Goal: Task Accomplishment & Management: Complete application form

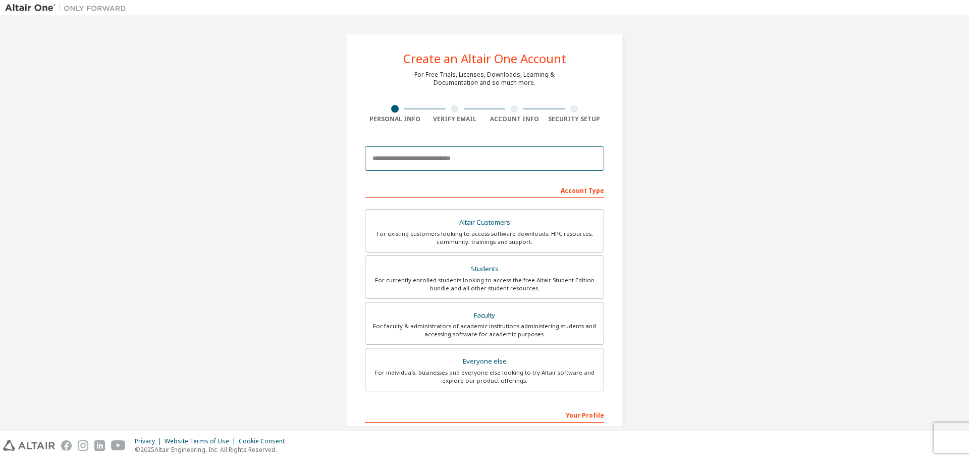
click at [481, 158] on input "email" at bounding box center [484, 158] width 239 height 24
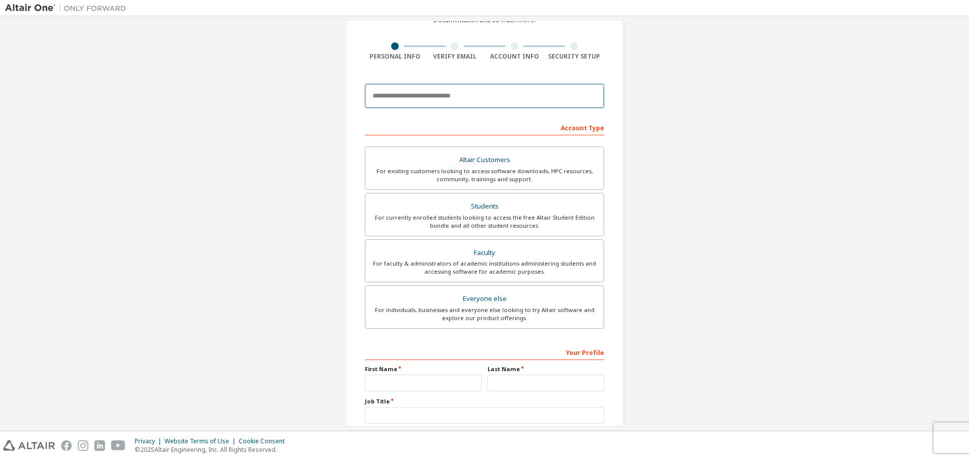
scroll to position [130, 0]
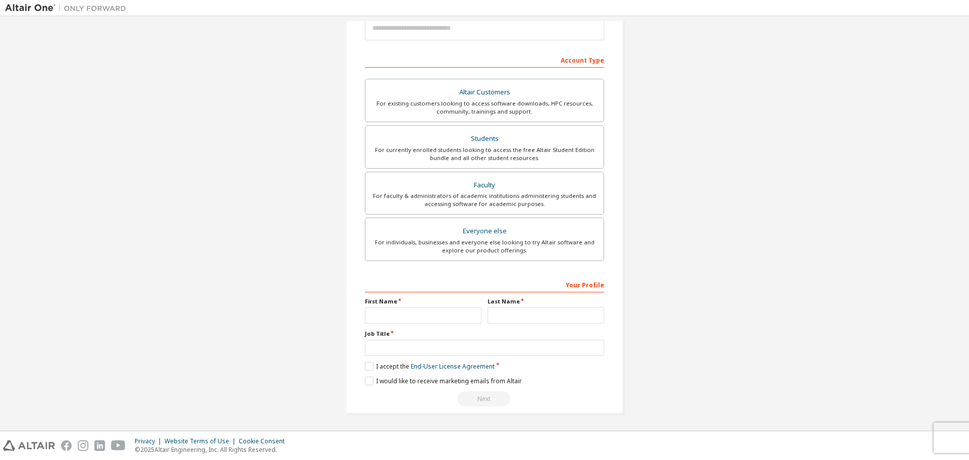
click at [665, 245] on div "Create an Altair One Account For Free Trials, Licenses, Downloads, Learning & D…" at bounding box center [484, 158] width 959 height 535
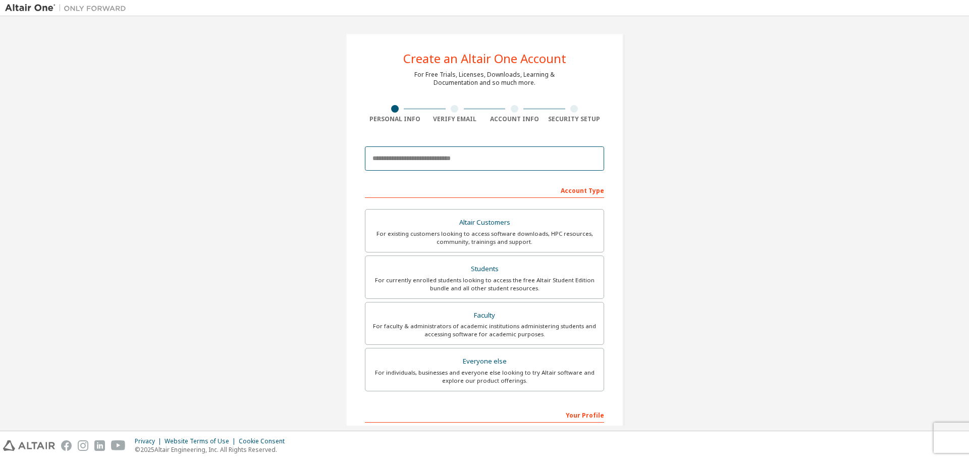
click at [479, 164] on input "email" at bounding box center [484, 158] width 239 height 24
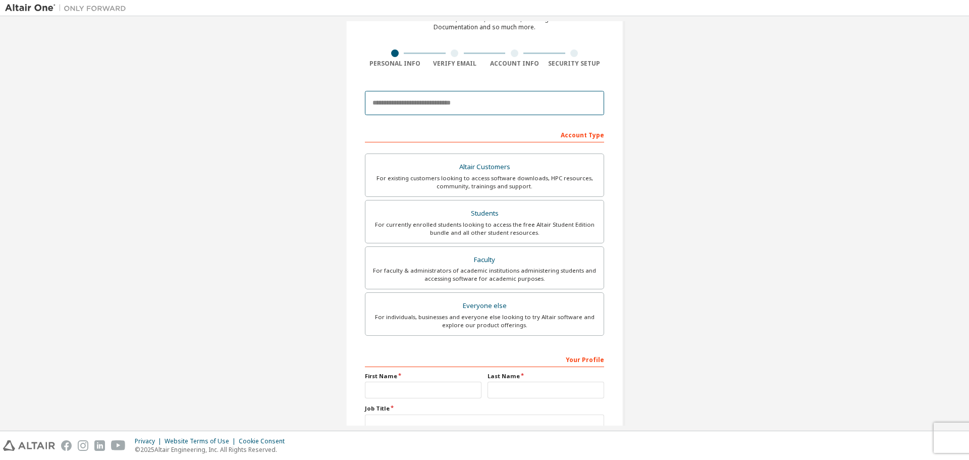
scroll to position [130, 0]
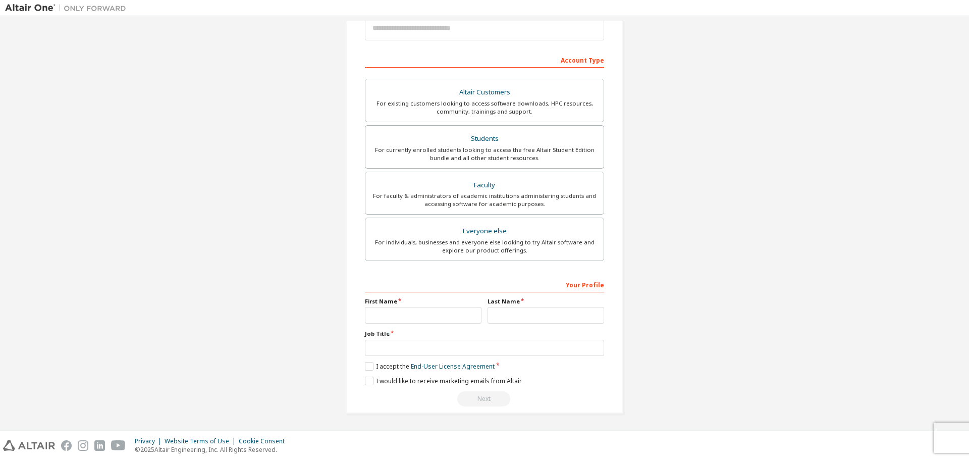
click at [643, 228] on div "Create an Altair One Account For Free Trials, Licenses, Downloads, Learning & D…" at bounding box center [484, 158] width 959 height 535
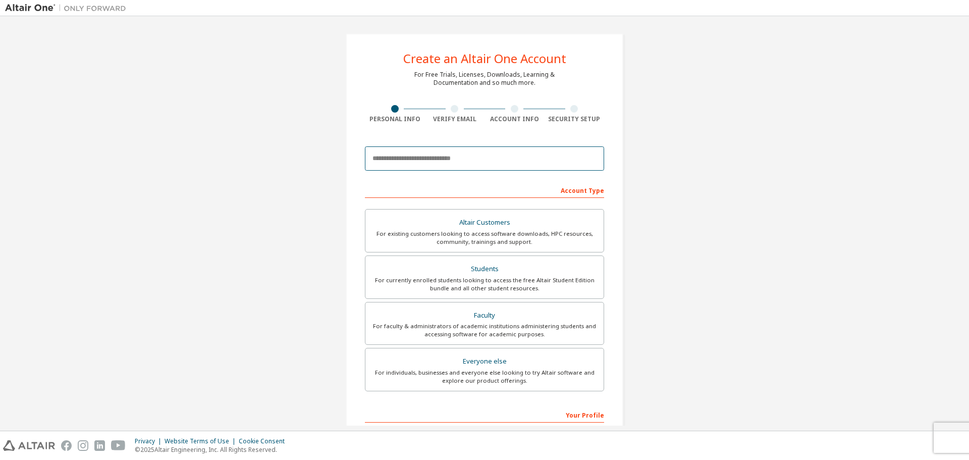
click at [517, 153] on input "email" at bounding box center [484, 158] width 239 height 24
click at [470, 170] on input "email" at bounding box center [484, 158] width 239 height 24
click at [453, 159] on input "email" at bounding box center [484, 158] width 239 height 24
click at [462, 161] on input "email" at bounding box center [484, 158] width 239 height 24
type input "**********"
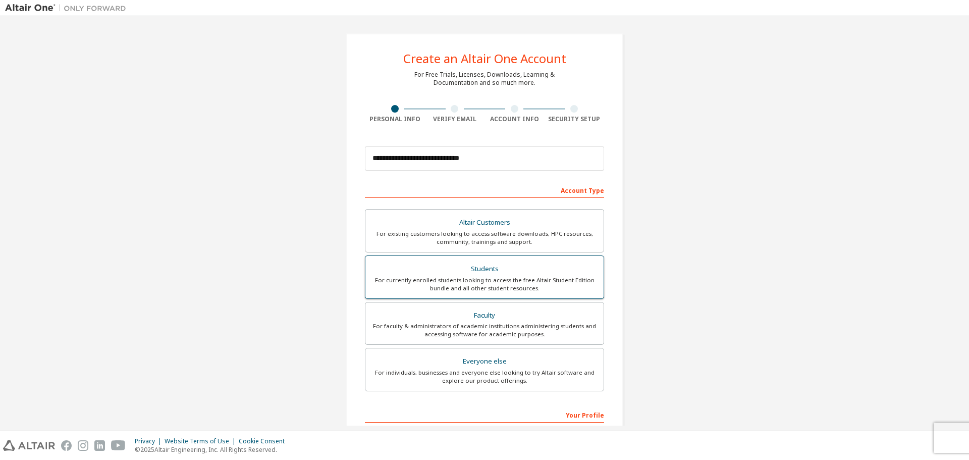
click at [511, 265] on div "Students" at bounding box center [485, 269] width 226 height 14
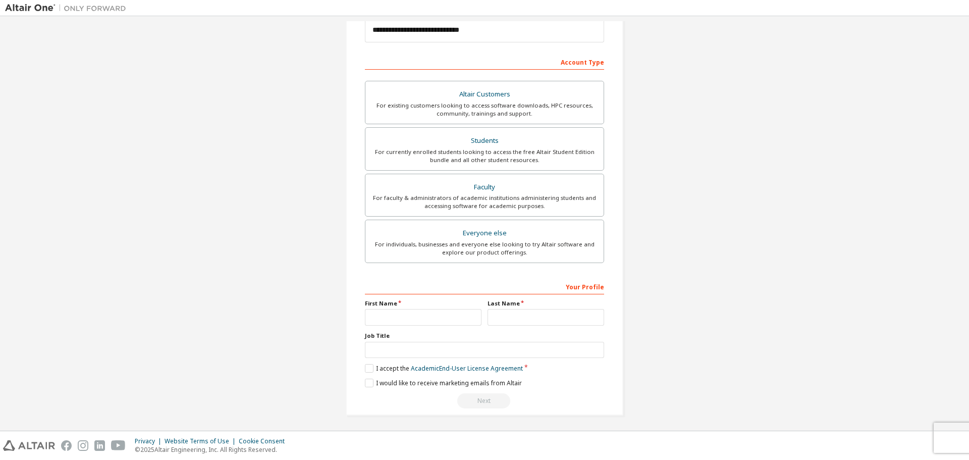
scroll to position [130, 0]
click at [411, 313] on input "text" at bounding box center [423, 315] width 117 height 17
type input "***"
click at [531, 329] on div "Your Profile First Name *** Last Name Job Title Please provide State/Province t…" at bounding box center [484, 341] width 239 height 131
click at [536, 317] on input "text" at bounding box center [546, 315] width 117 height 17
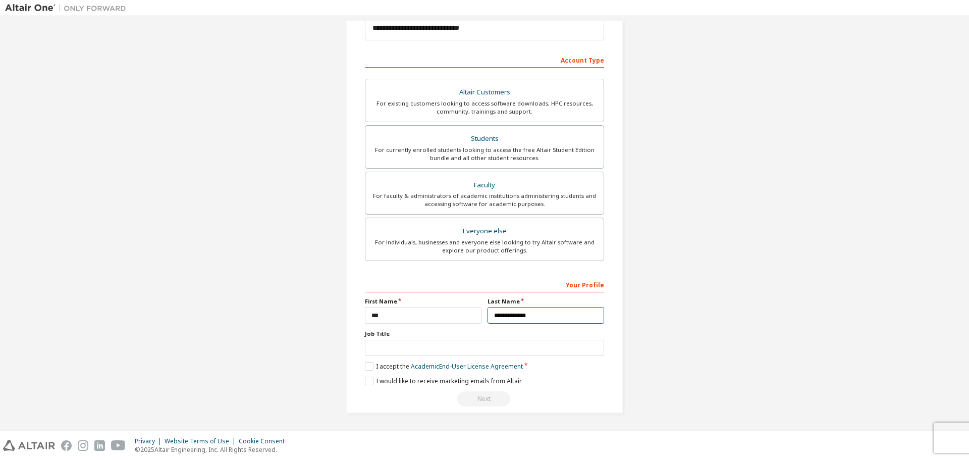
type input "**********"
click at [516, 346] on input "text" at bounding box center [484, 348] width 239 height 17
type input "********"
click at [367, 368] on label "I accept the Academic End-User License Agreement" at bounding box center [444, 366] width 158 height 9
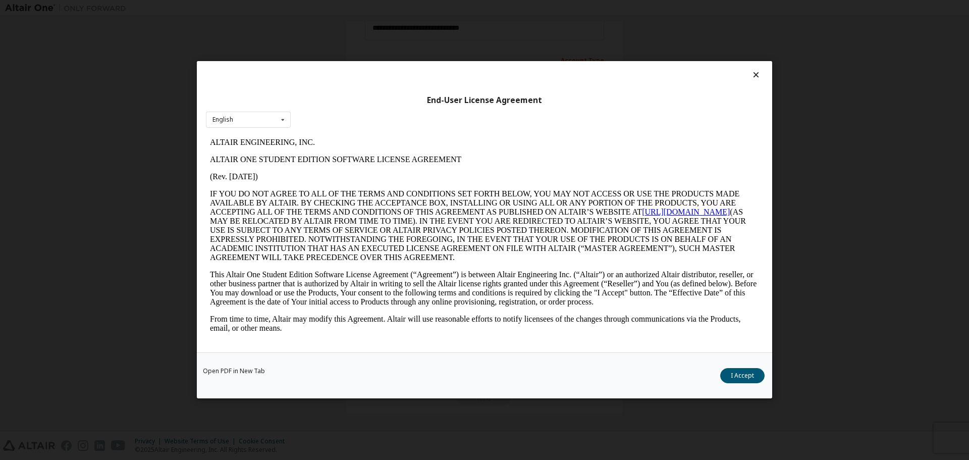
scroll to position [0, 0]
click at [735, 372] on button "I Accept" at bounding box center [742, 376] width 44 height 15
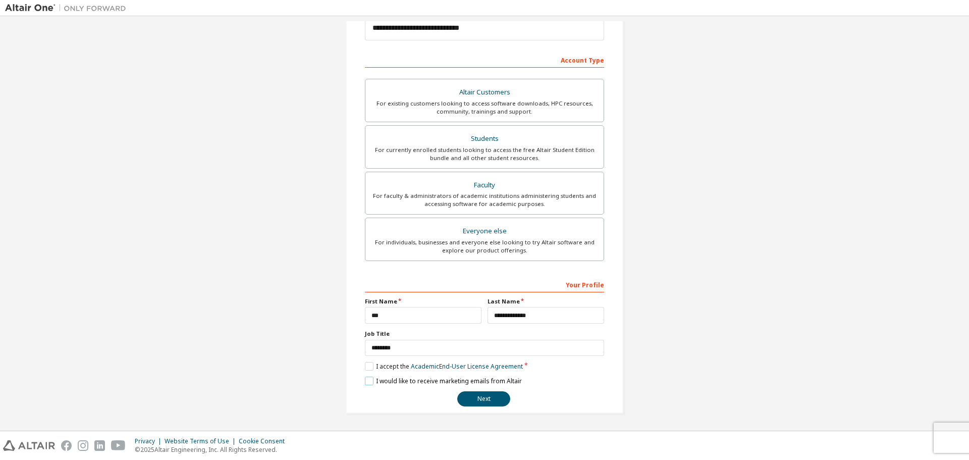
click at [369, 382] on label "I would like to receive marketing emails from Altair" at bounding box center [443, 381] width 157 height 9
click at [366, 382] on label "I would like to receive marketing emails from Altair" at bounding box center [443, 381] width 157 height 9
click at [476, 400] on button "Next" at bounding box center [483, 398] width 53 height 15
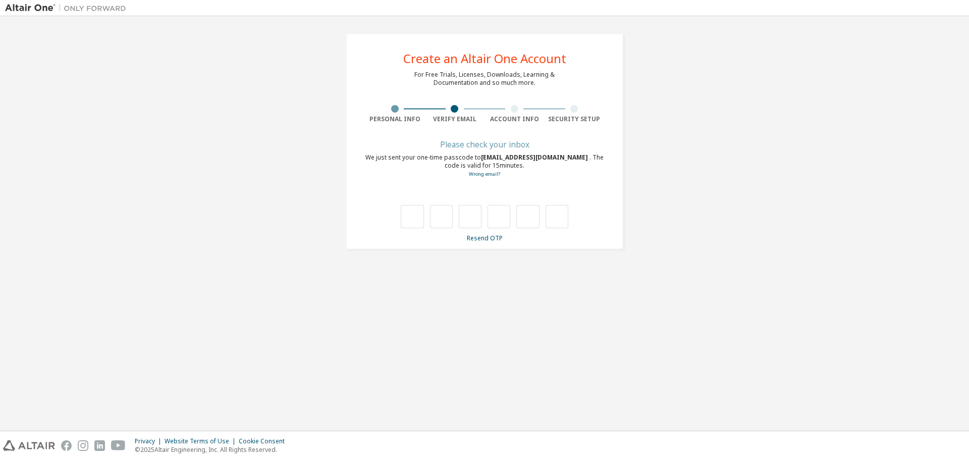
type input "*"
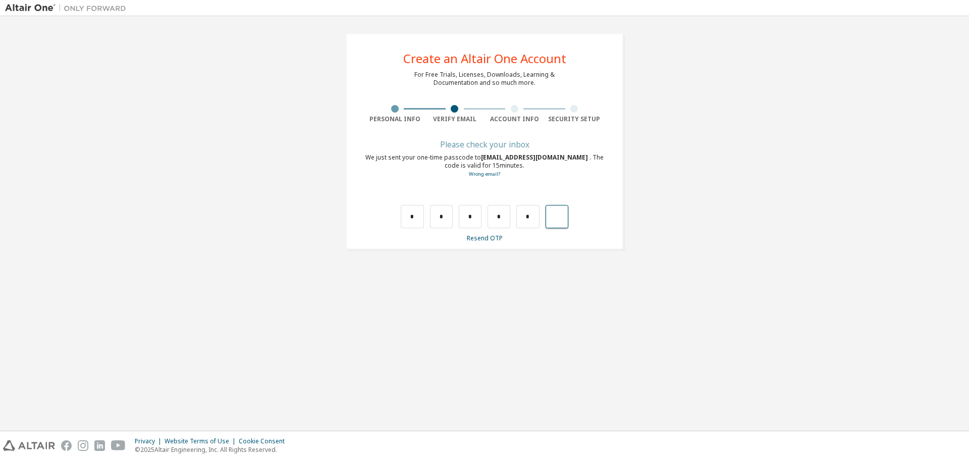
type input "*"
